Goal: Information Seeking & Learning: Check status

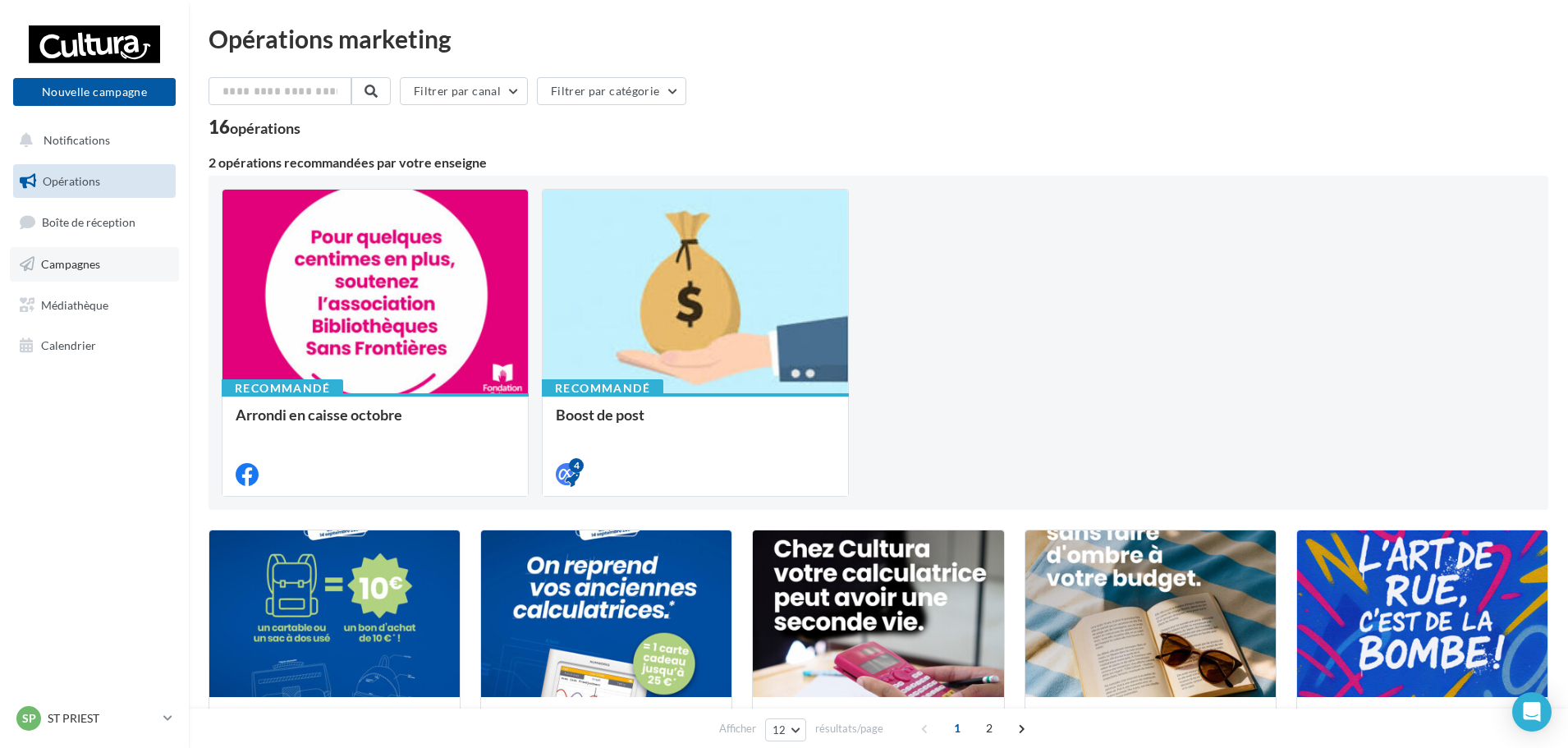
click at [56, 266] on span "Campagnes" at bounding box center [70, 264] width 59 height 14
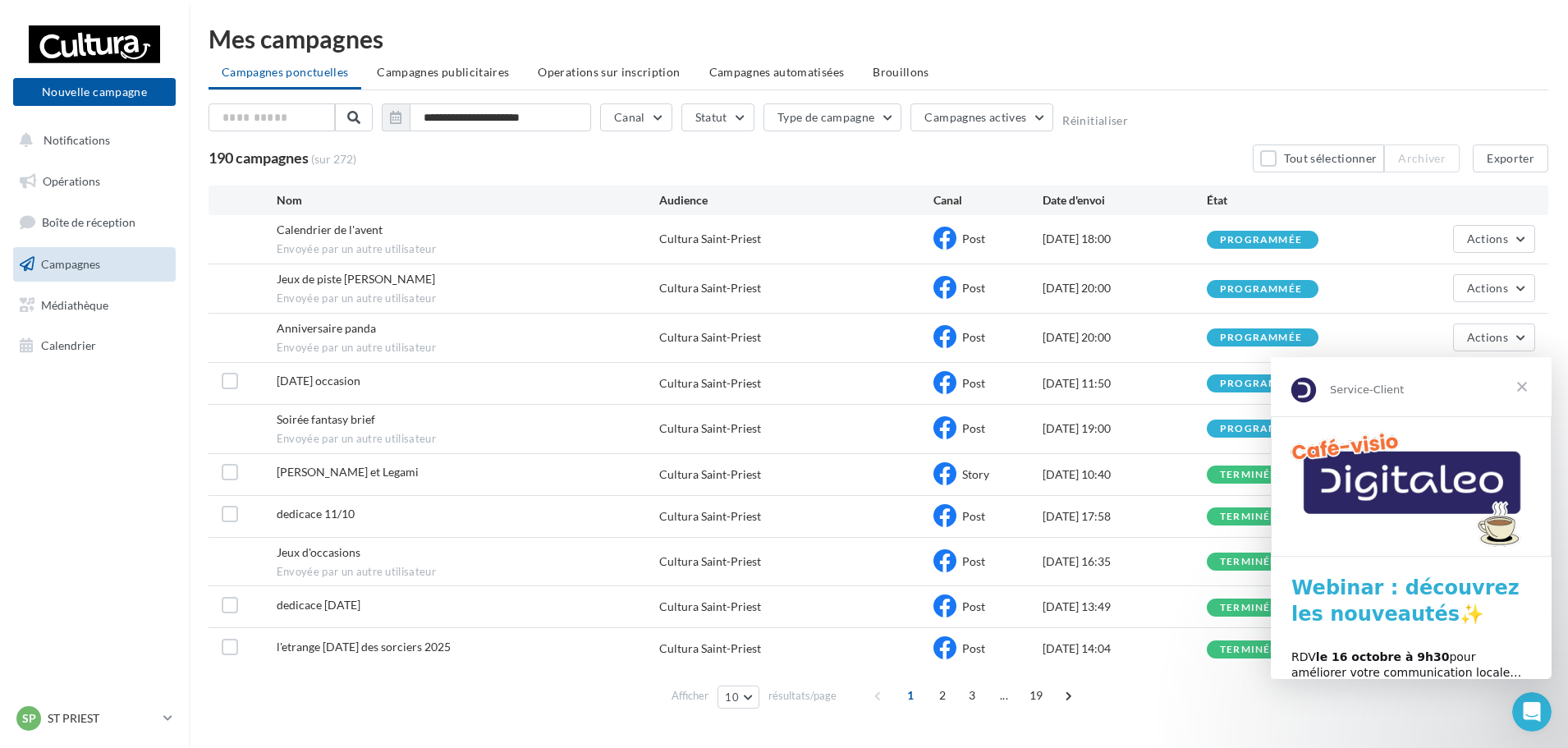
click at [1527, 384] on span "Fermer" at bounding box center [1521, 387] width 59 height 59
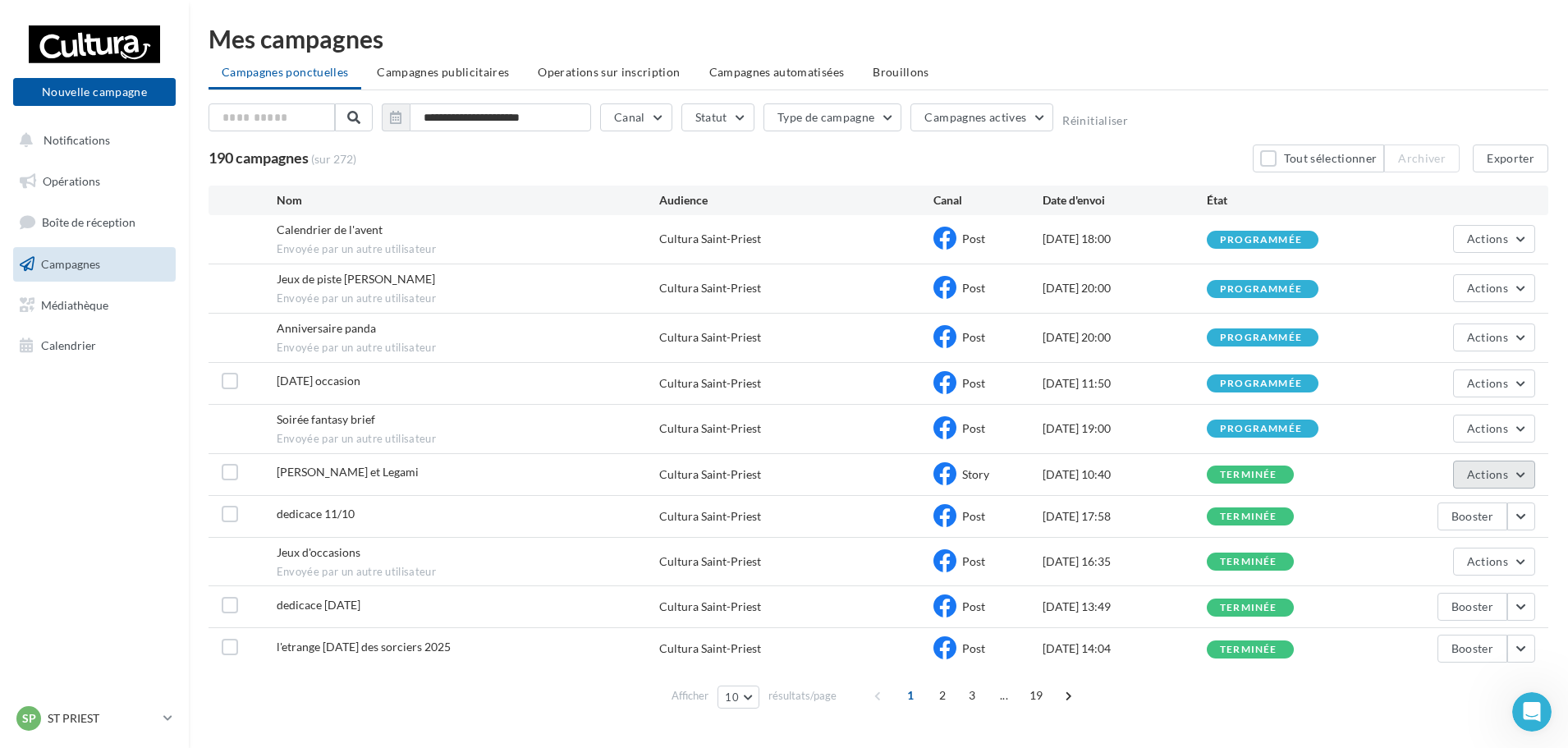
click at [1527, 482] on button "Actions" at bounding box center [1494, 474] width 82 height 28
click at [1494, 501] on button "Voir les résultats" at bounding box center [1453, 514] width 164 height 43
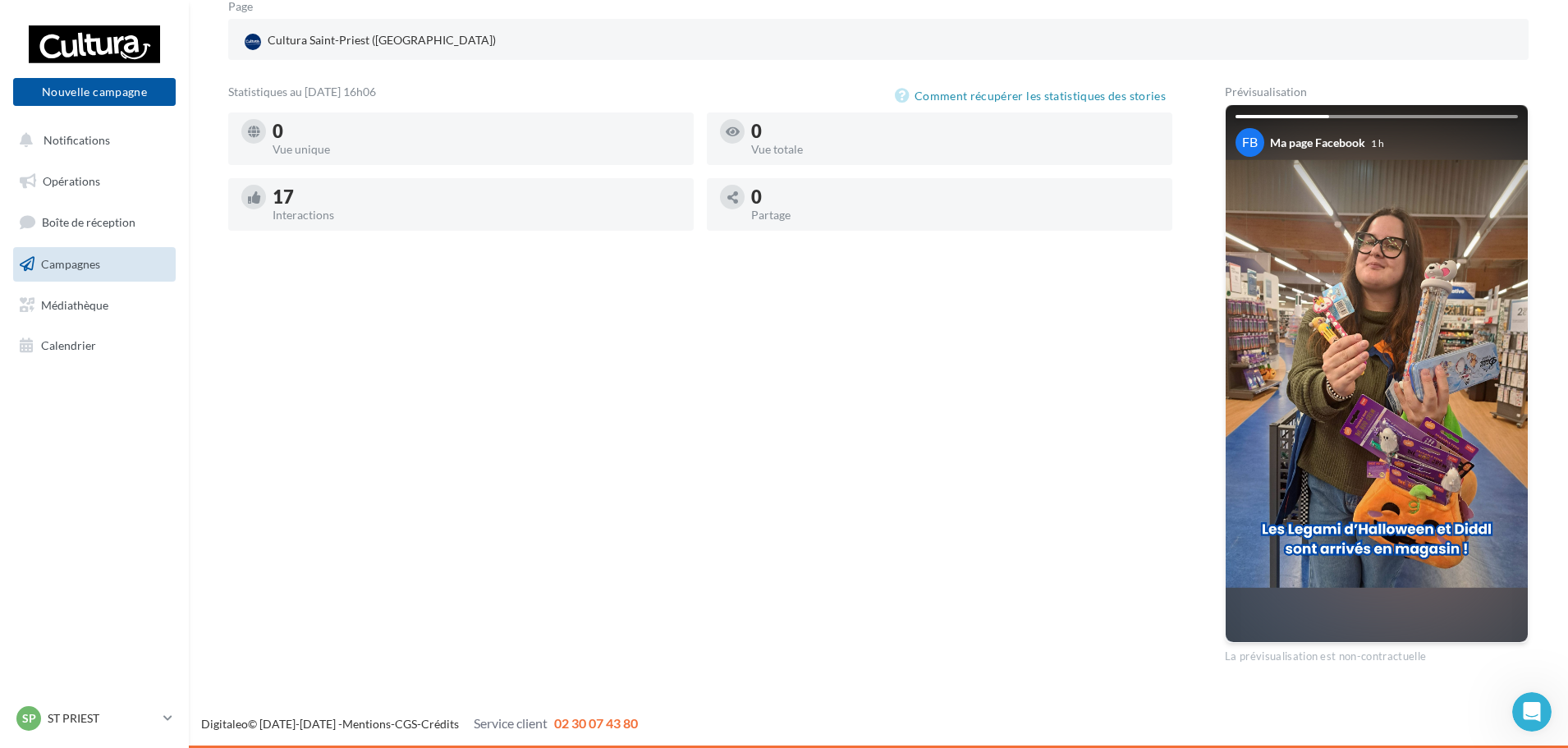
scroll to position [58, 0]
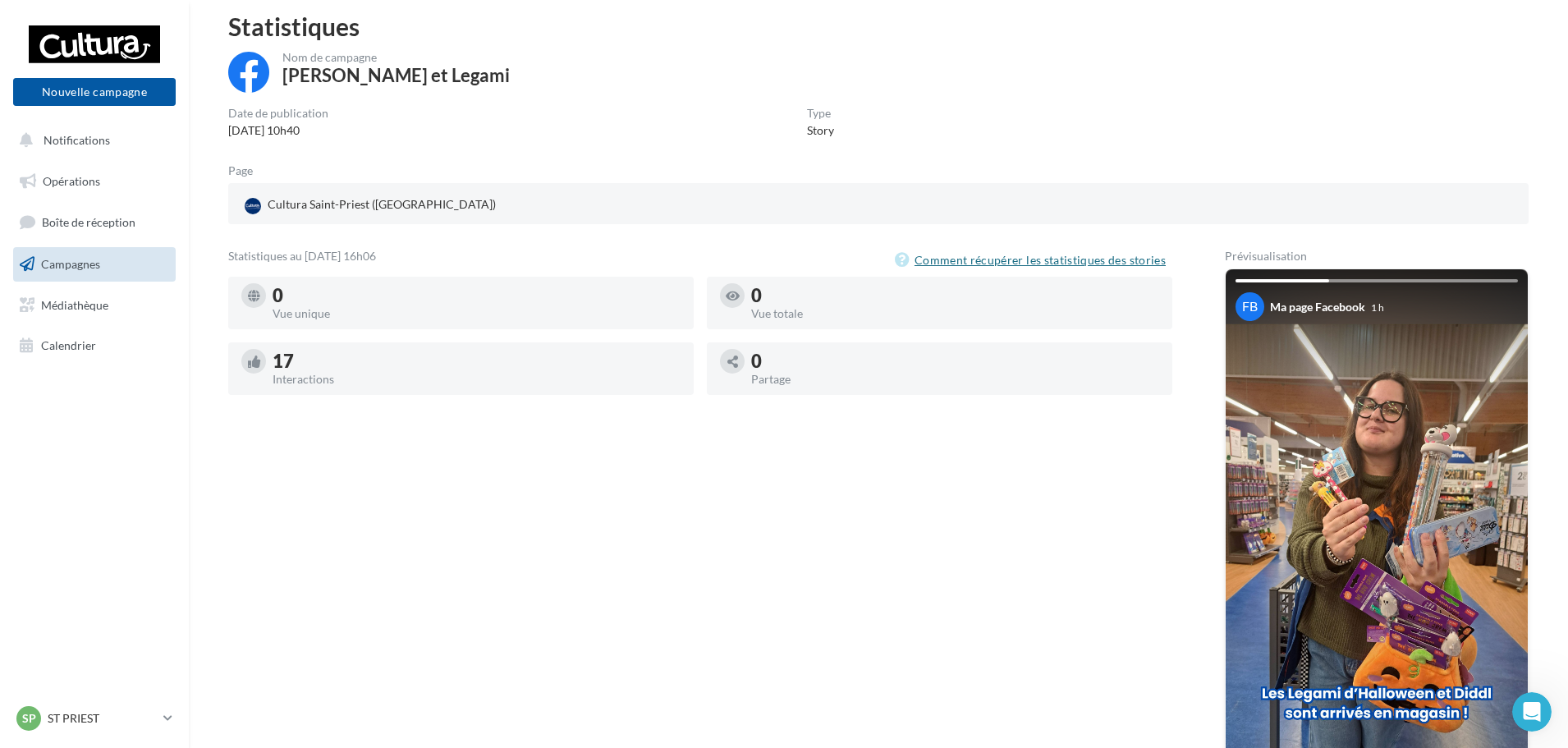
click at [1030, 256] on button "Comment récupérer les statistiques des stories" at bounding box center [1034, 260] width 277 height 19
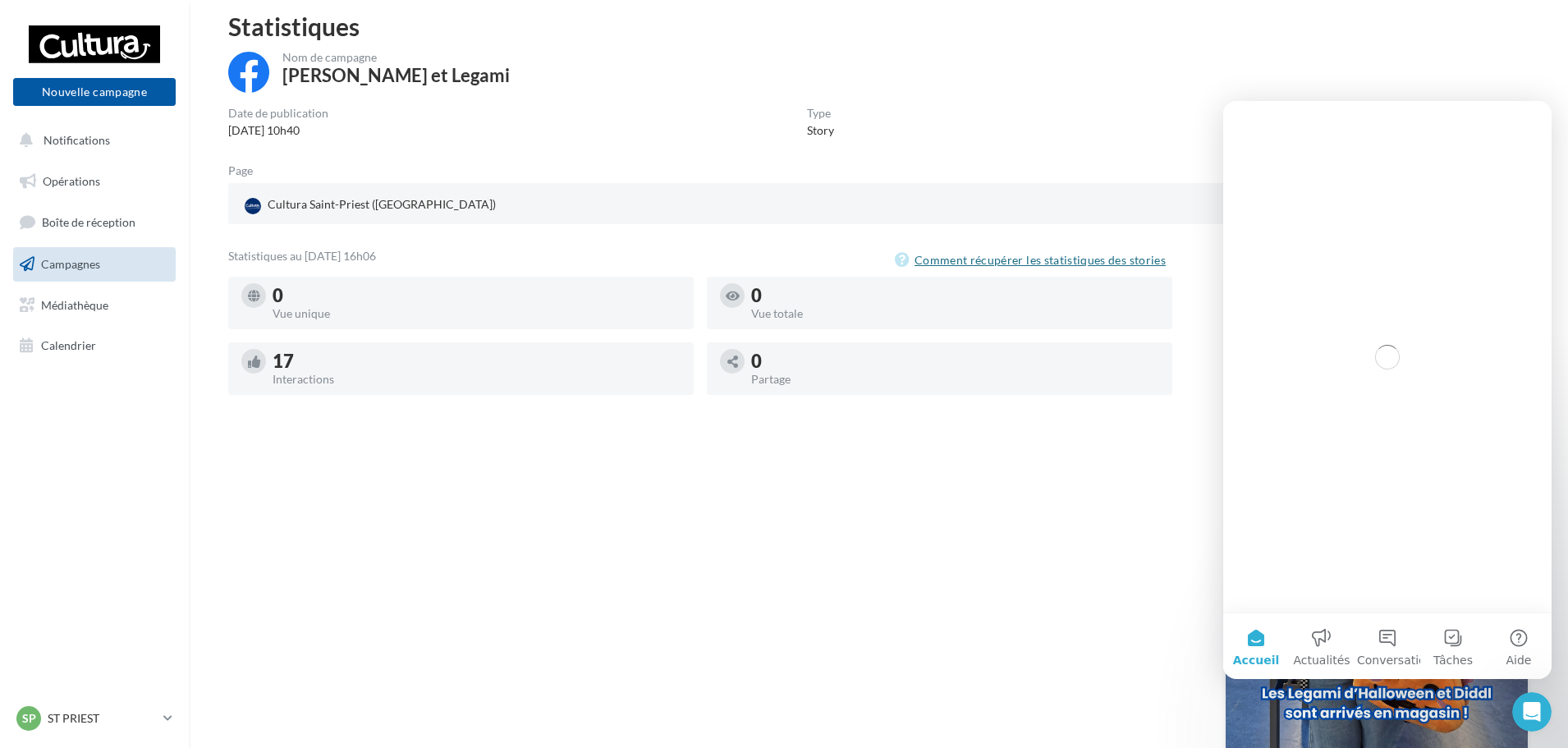
scroll to position [0, 0]
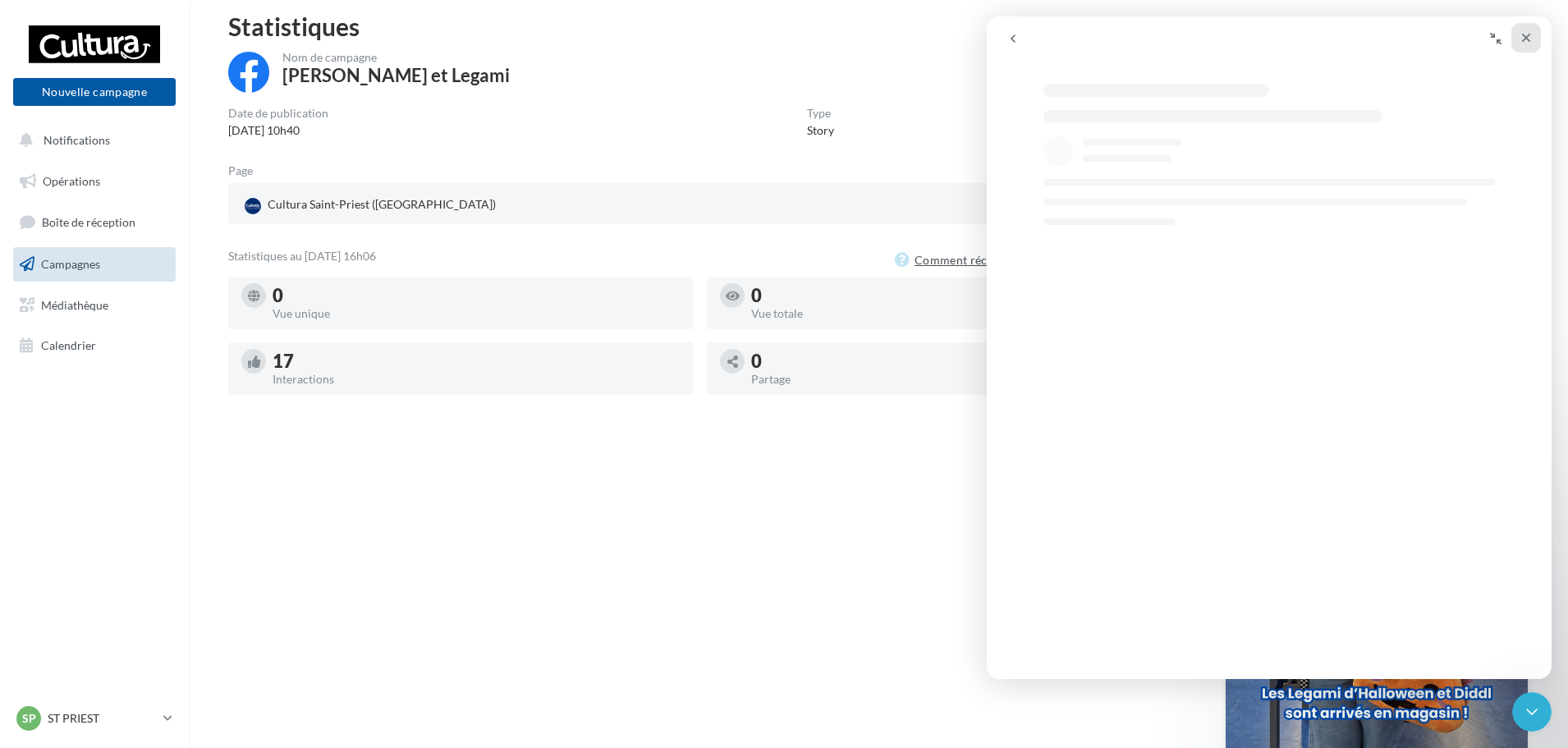
select select "**"
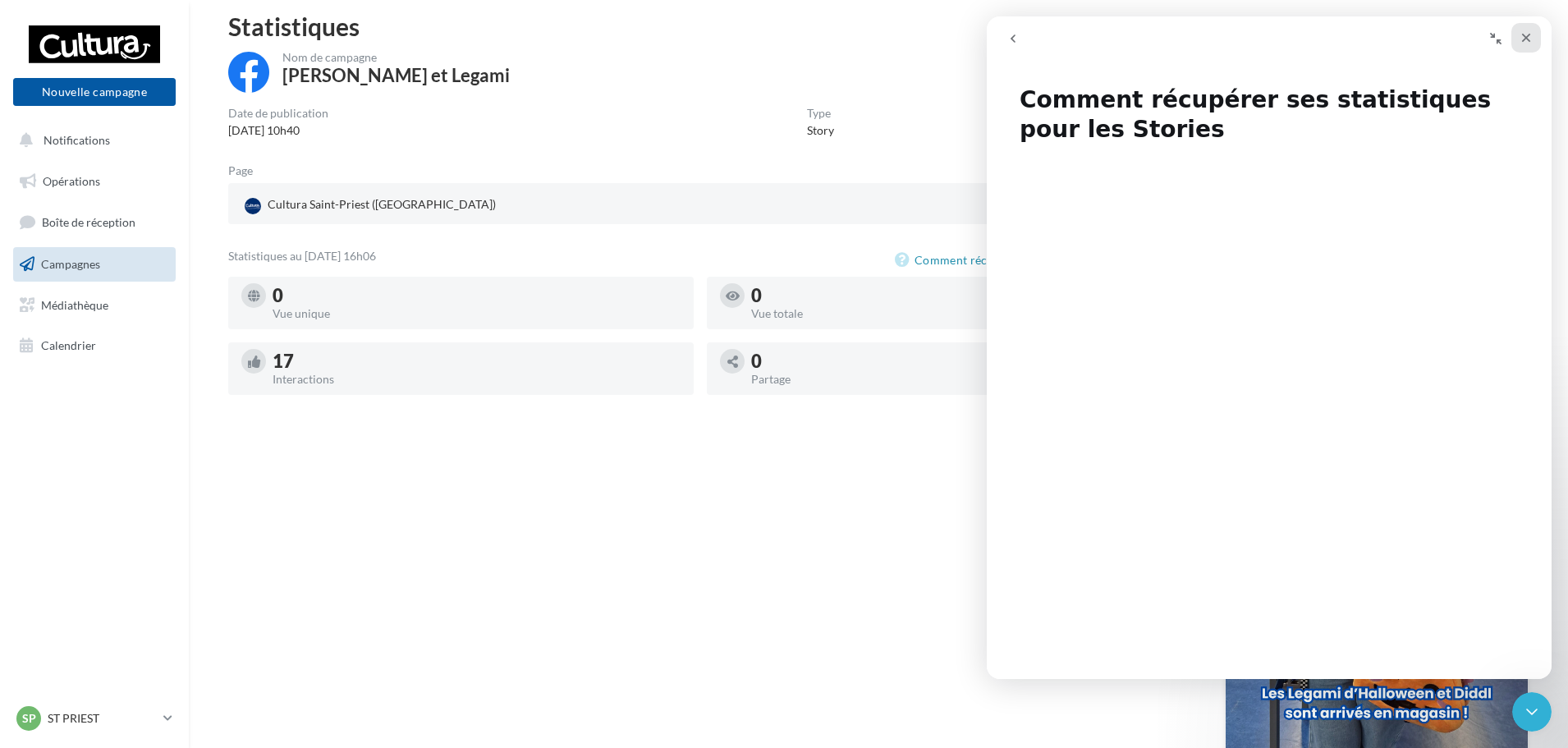
click at [1523, 36] on icon "Fermer" at bounding box center [1526, 38] width 14 height 14
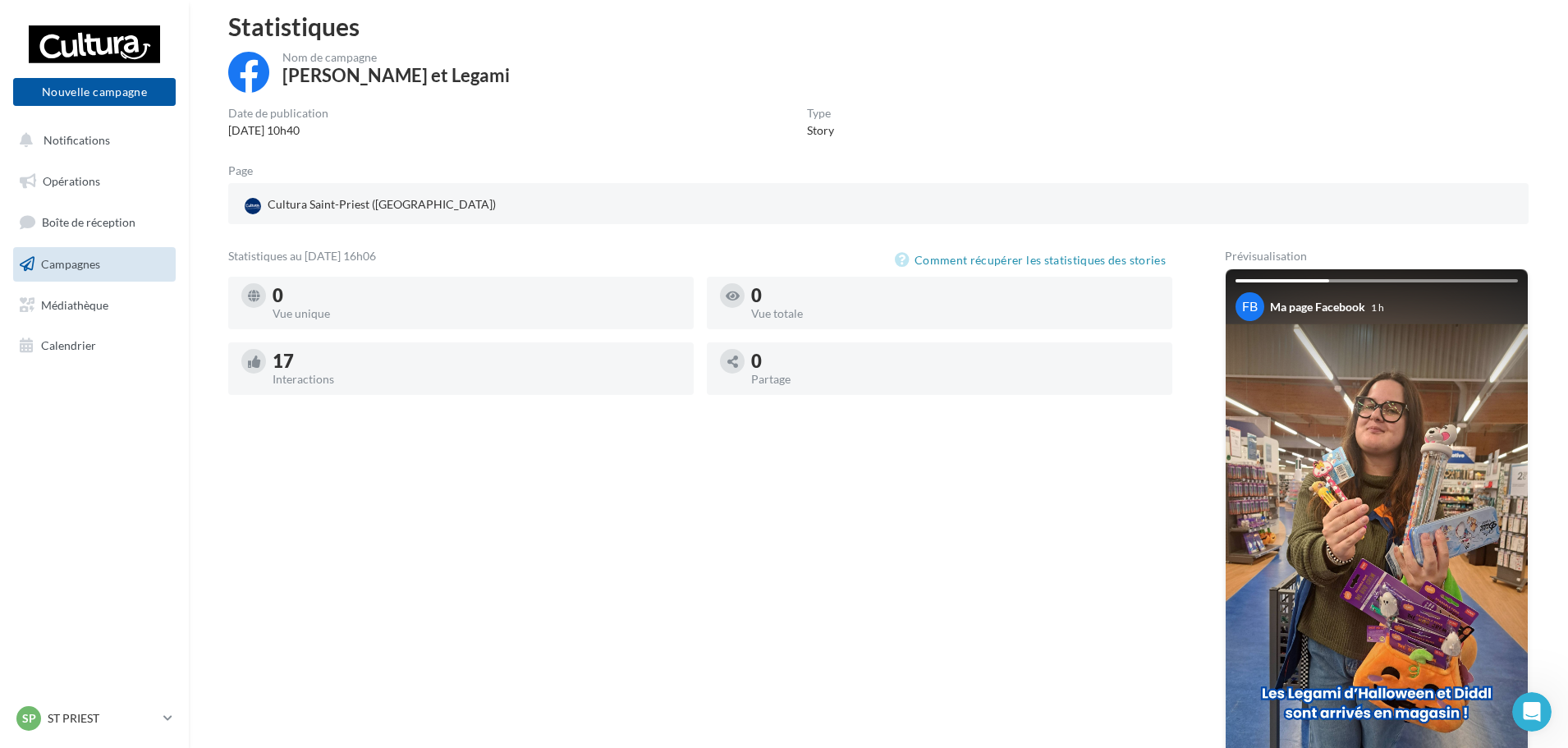
select select "**"
click at [478, 452] on div "Statistiques au 09 octobre 2025 - 16h06 Comment récupérer les statistiques des …" at bounding box center [701, 539] width 944 height 577
click at [123, 276] on link "Campagnes" at bounding box center [94, 265] width 170 height 35
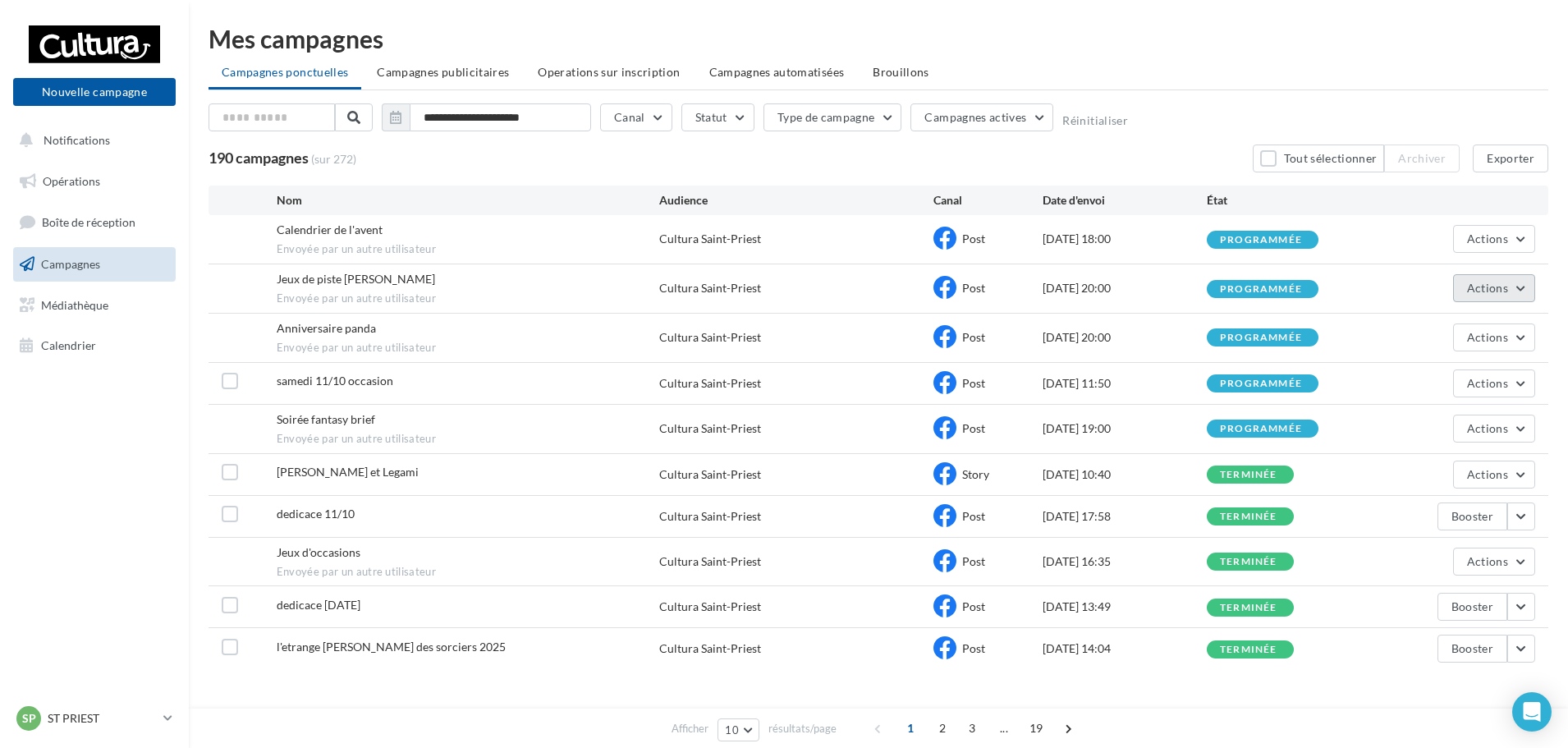
click at [1514, 297] on button "Actions" at bounding box center [1494, 288] width 82 height 28
click at [1523, 514] on button "button" at bounding box center [1521, 516] width 28 height 28
click at [1488, 549] on button "Voir les résultats" at bounding box center [1453, 555] width 164 height 43
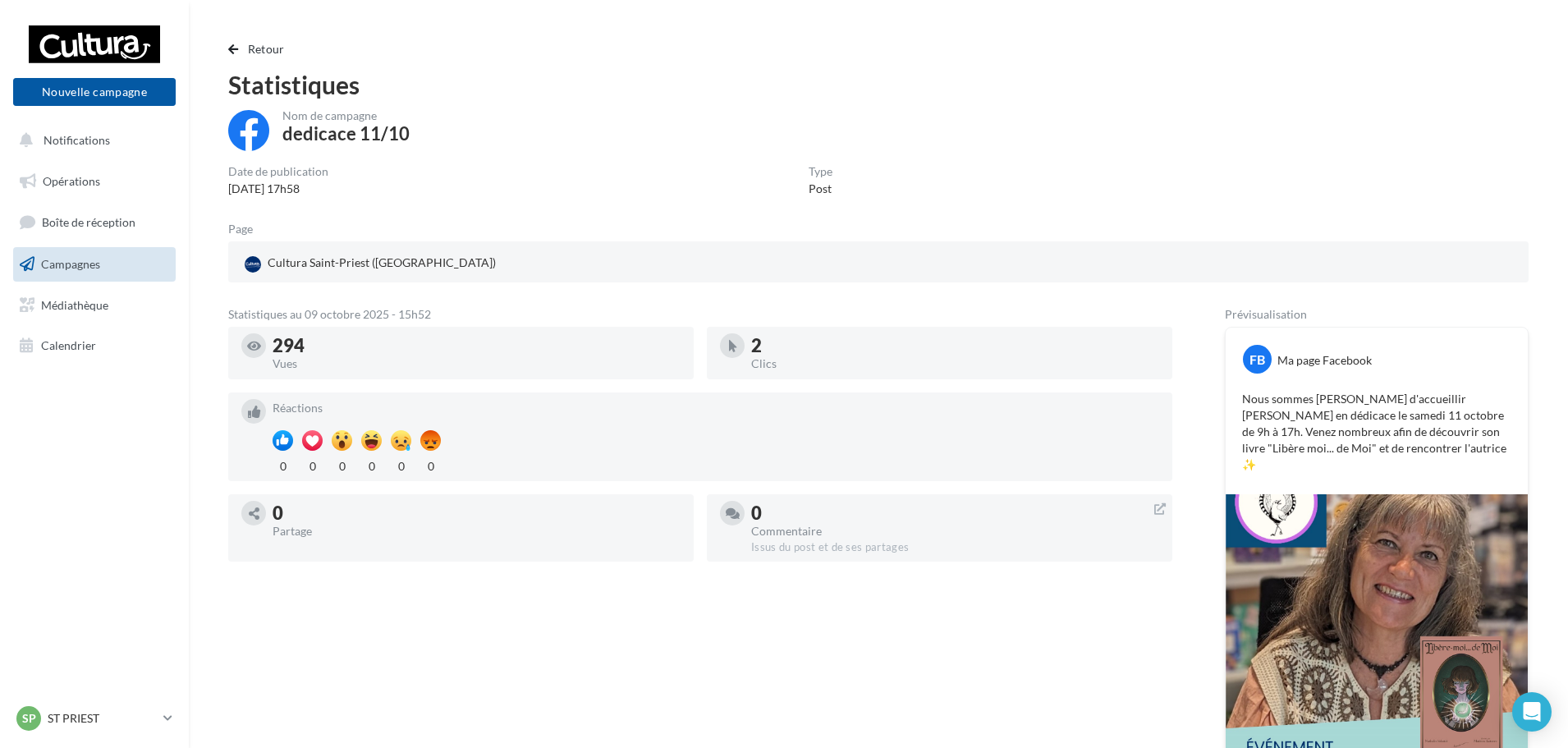
click at [88, 272] on link "Campagnes" at bounding box center [94, 265] width 170 height 35
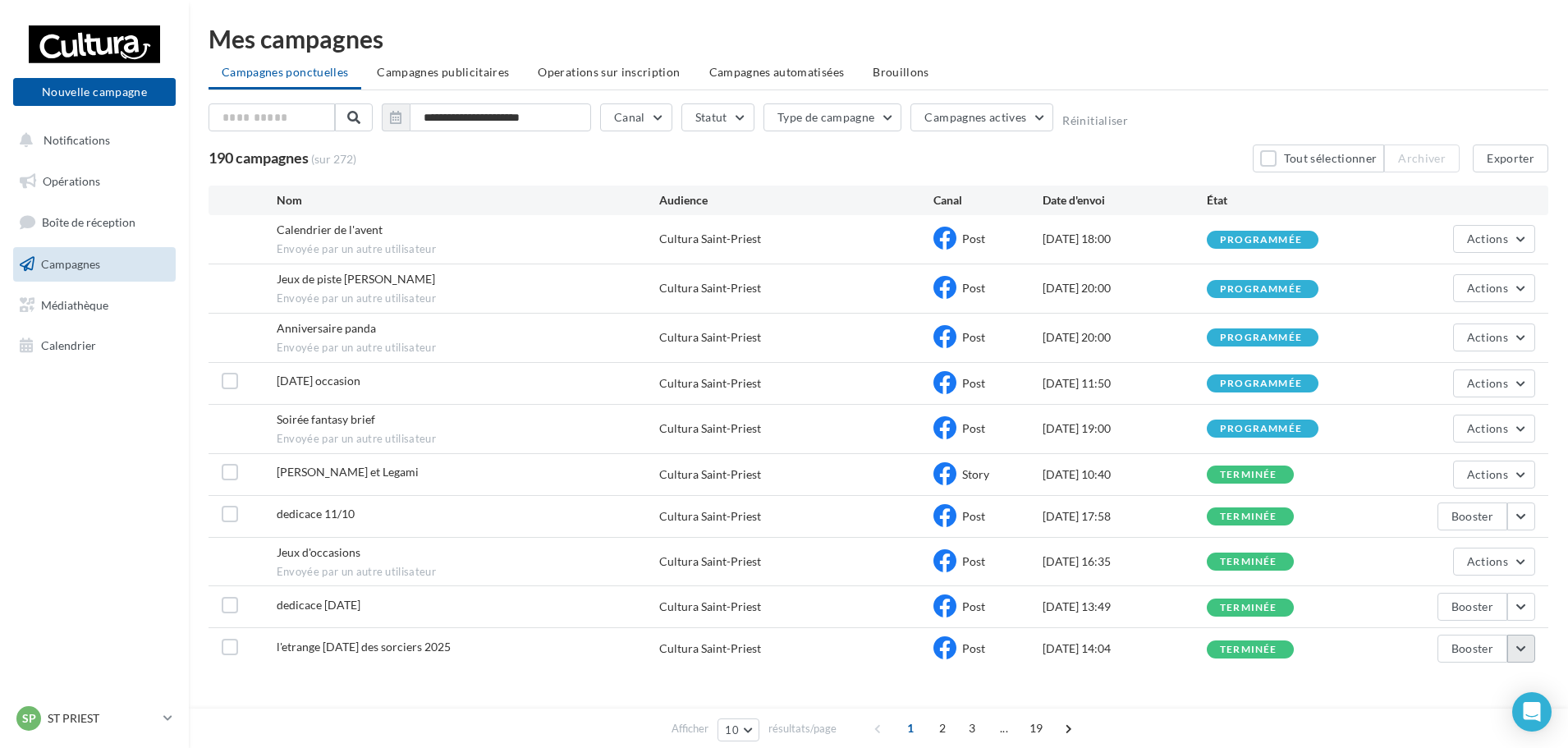
click at [1510, 639] on button "button" at bounding box center [1521, 648] width 28 height 28
click at [1432, 444] on button "Voir les résultats" at bounding box center [1453, 439] width 164 height 43
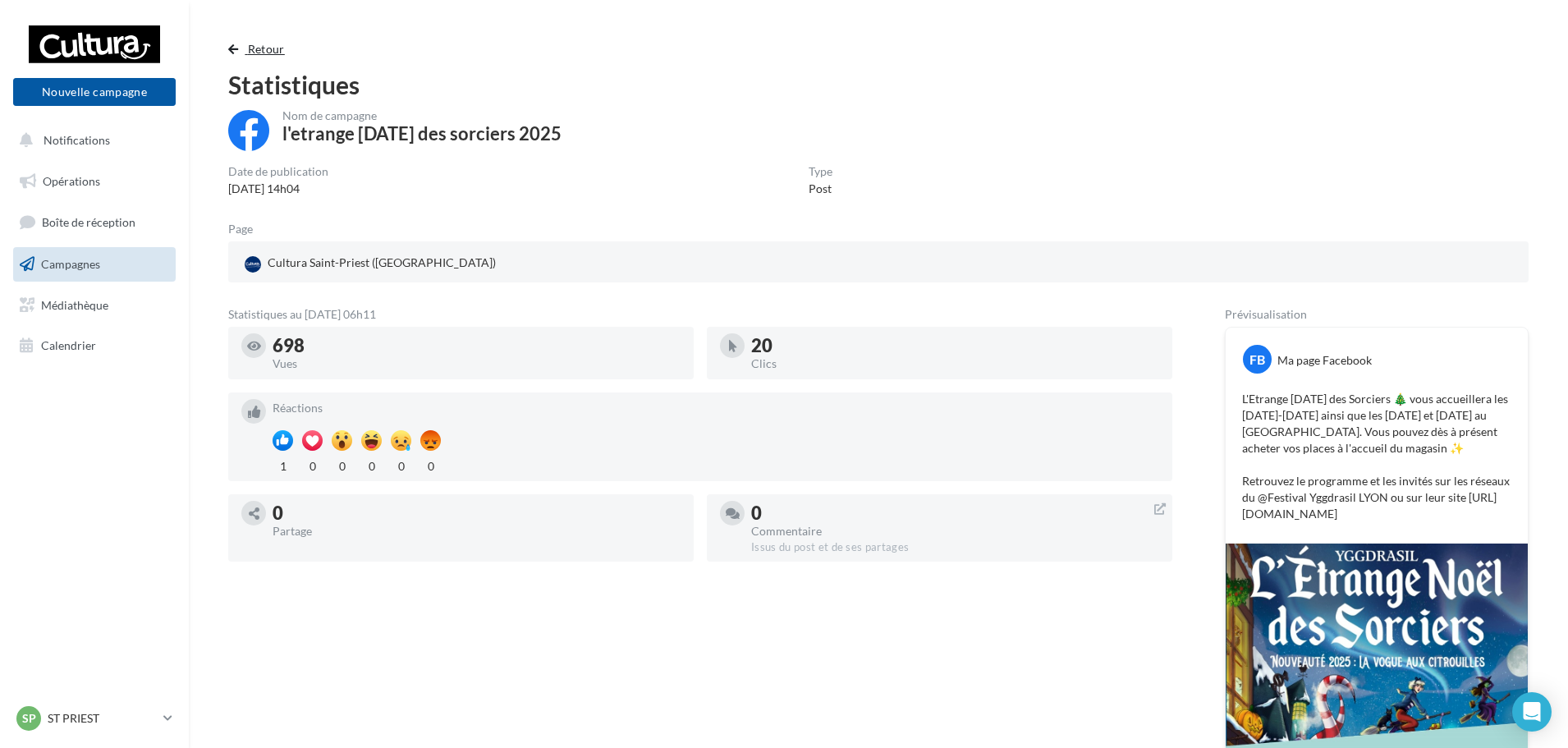
click at [265, 56] on button "Retour" at bounding box center [260, 49] width 63 height 19
